Goal: Information Seeking & Learning: Learn about a topic

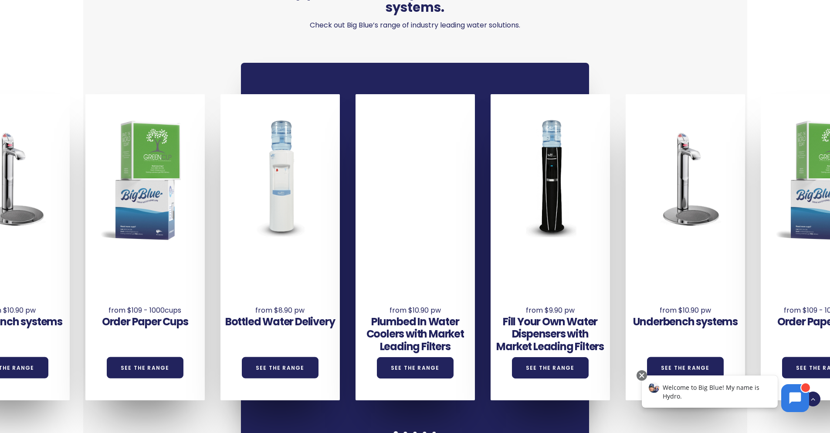
scroll to position [627, 0]
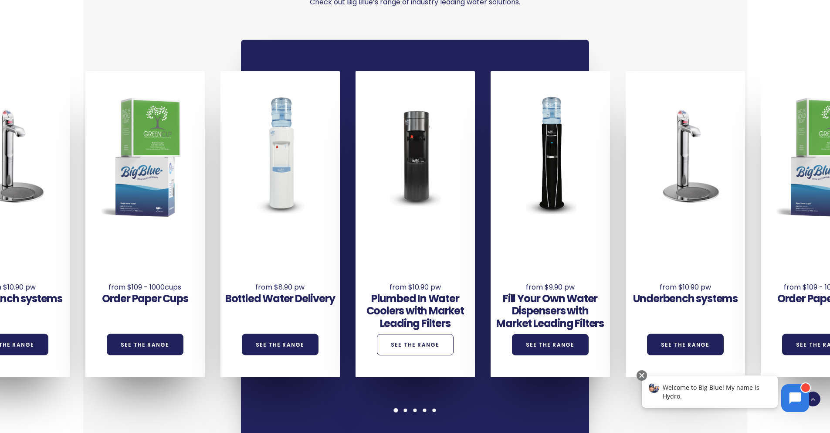
click at [423, 334] on link "See the Range" at bounding box center [415, 344] width 77 height 21
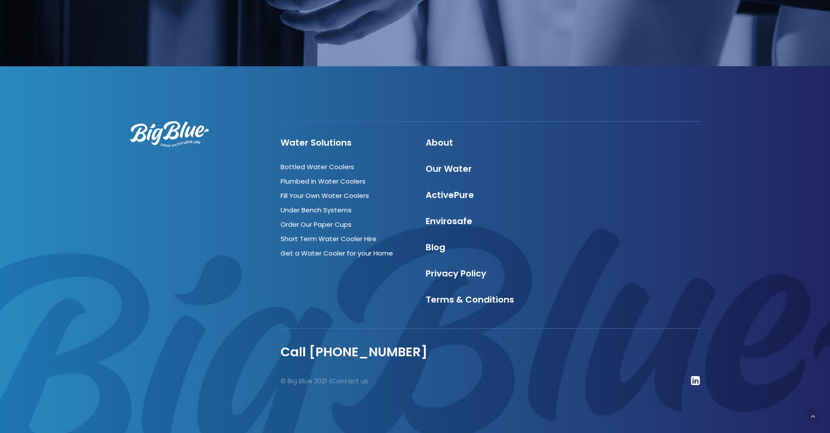
scroll to position [1884, 0]
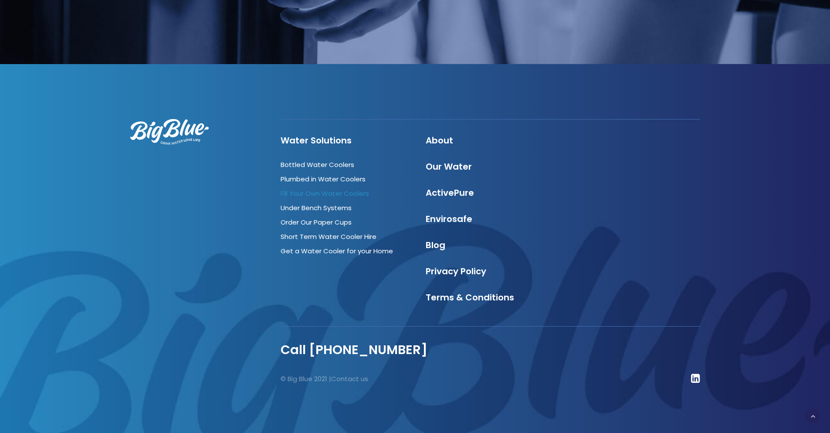
click at [354, 193] on link "Fill Your Own Water Coolers" at bounding box center [325, 193] width 88 height 9
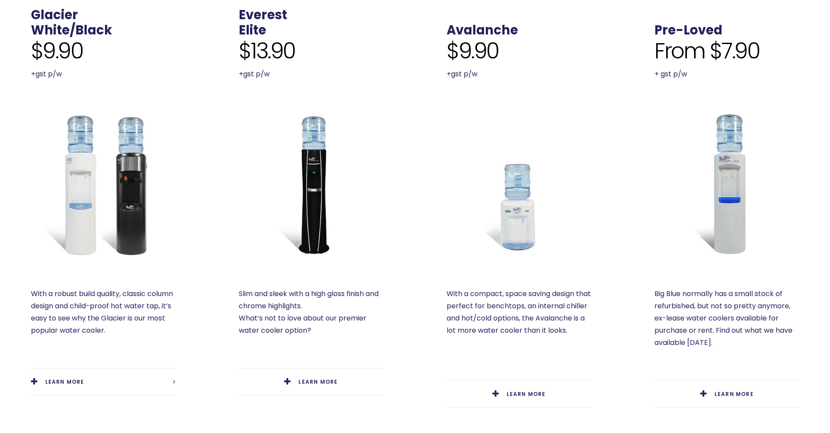
scroll to position [366, 0]
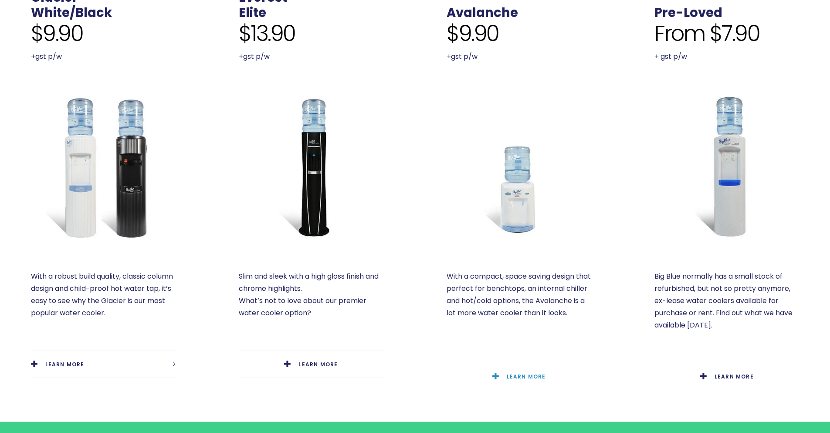
click at [526, 376] on span "LEARN MORE" at bounding box center [526, 375] width 39 height 7
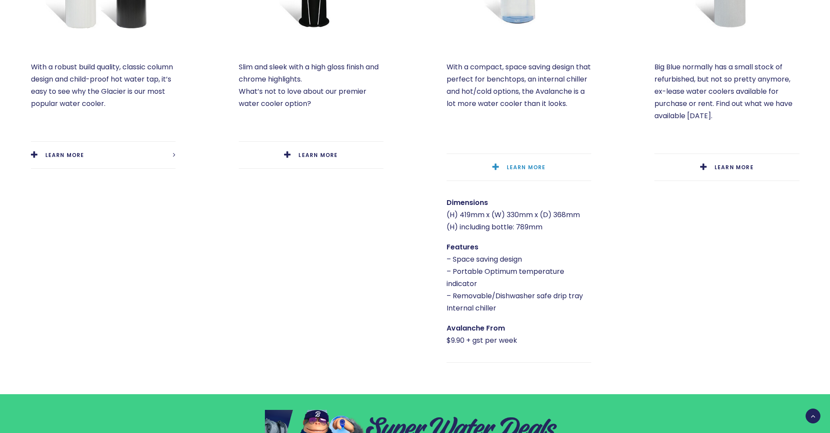
scroll to position [470, 0]
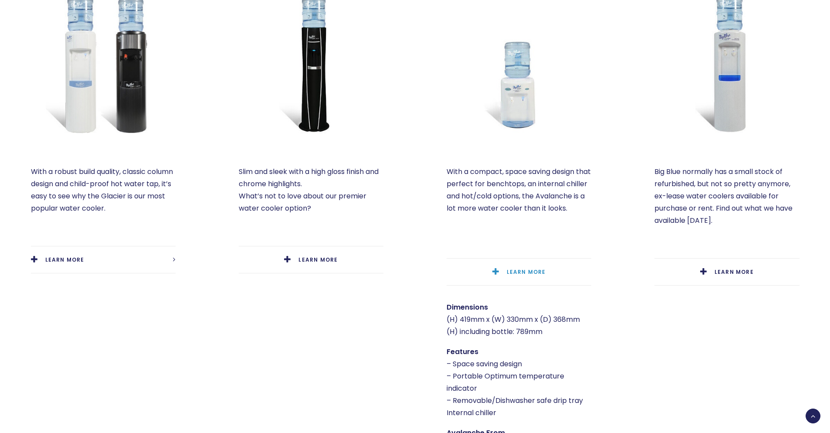
click at [731, 44] on img at bounding box center [726, 62] width 145 height 145
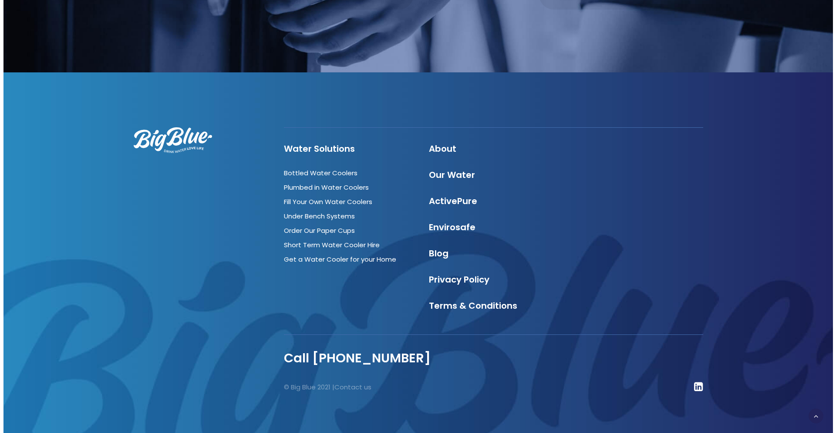
scroll to position [912, 0]
